Goal: Find specific page/section: Find specific page/section

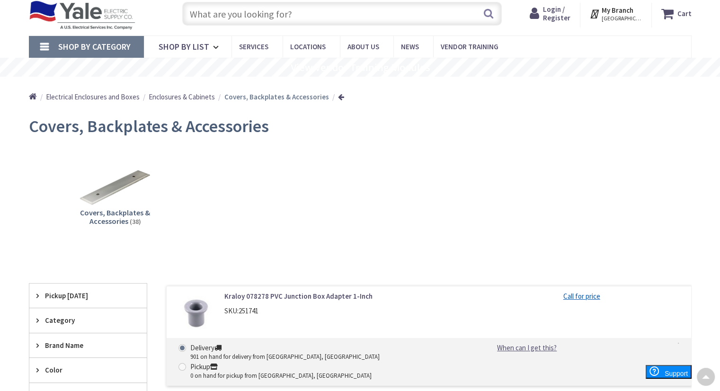
scroll to position [27, 0]
click at [127, 99] on span "Electrical Enclosures and Boxes" at bounding box center [93, 97] width 94 height 9
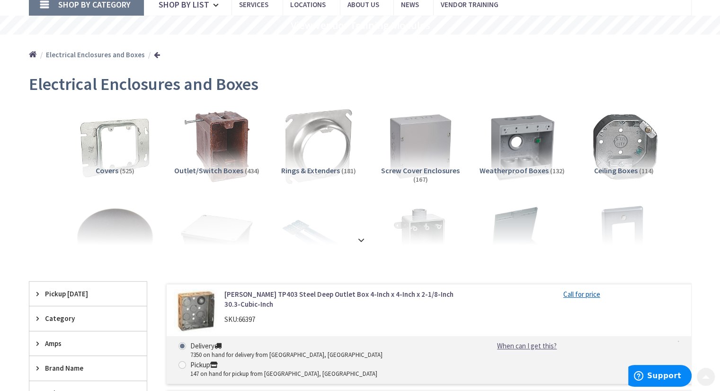
scroll to position [92, 0]
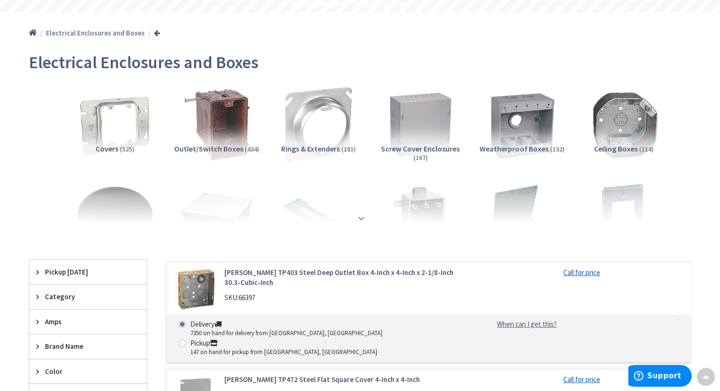
click at [360, 213] on strong at bounding box center [361, 218] width 11 height 10
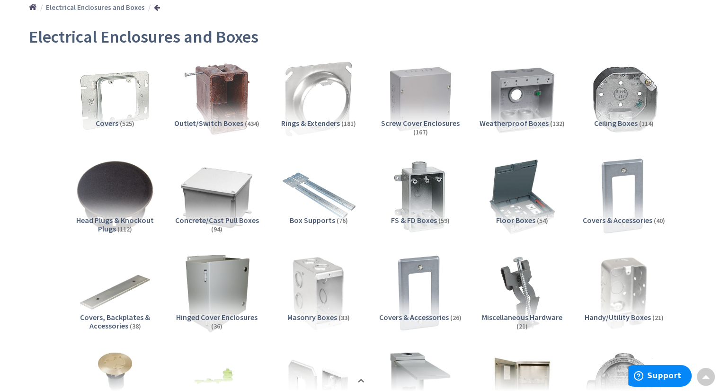
scroll to position [118, 0]
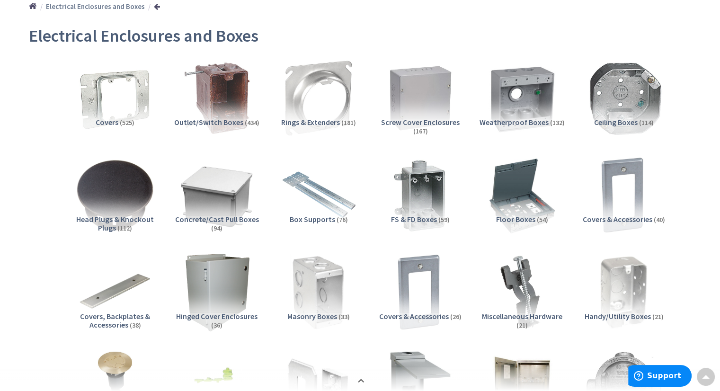
click at [628, 92] on img at bounding box center [624, 98] width 86 height 86
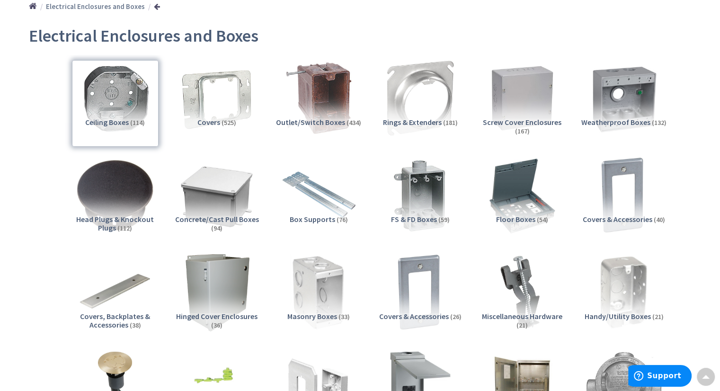
scroll to position [779, 0]
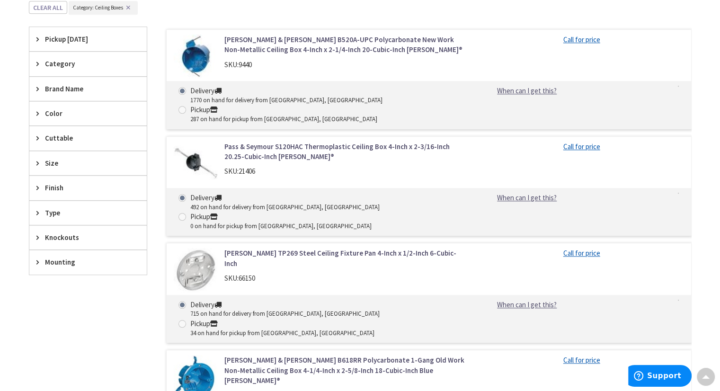
click at [127, 155] on div "Size" at bounding box center [87, 163] width 117 height 24
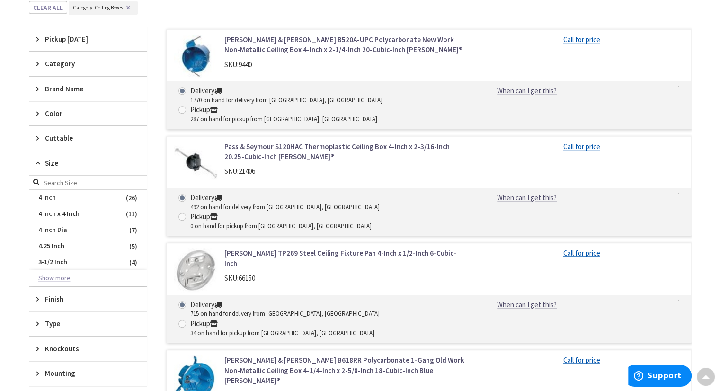
click at [52, 278] on button "Show more" at bounding box center [87, 278] width 117 height 16
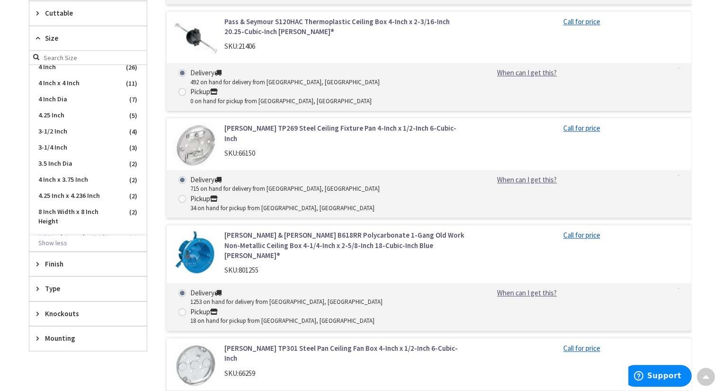
scroll to position [2, 0]
